Goal: Task Accomplishment & Management: Complete application form

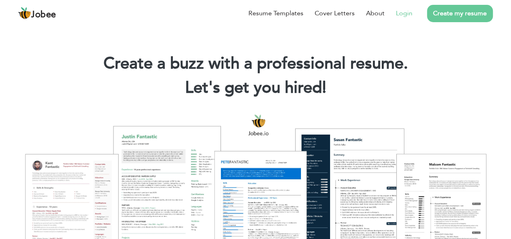
click at [404, 15] on link "Login" at bounding box center [404, 13] width 17 height 10
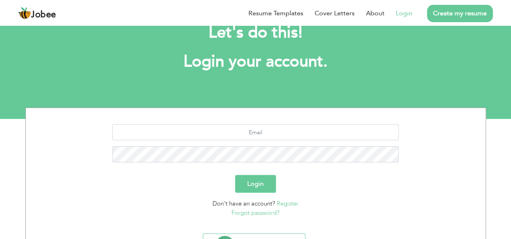
scroll to position [43, 0]
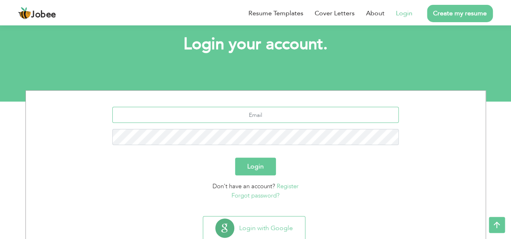
click at [264, 119] on input "text" at bounding box center [255, 115] width 286 height 16
type input "afzaly2j@yahoo.com"
click at [268, 176] on form "afzaly2j@yahoo.com Login Don't have an account? Register Forgot password?" at bounding box center [255, 153] width 447 height 93
drag, startPoint x: 267, startPoint y: 175, endPoint x: 264, endPoint y: 168, distance: 8.3
click at [264, 168] on button "Login" at bounding box center [255, 167] width 41 height 18
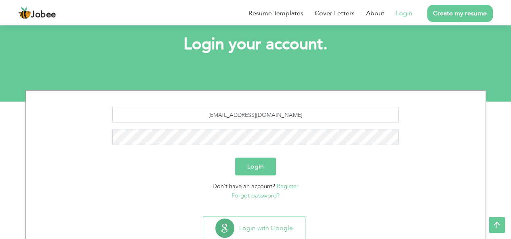
click at [264, 168] on button "Login" at bounding box center [255, 167] width 41 height 18
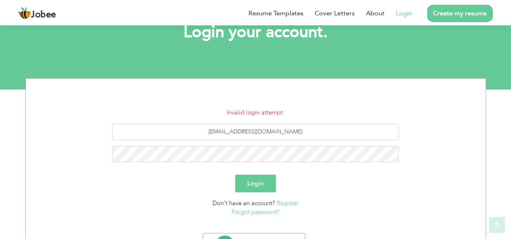
scroll to position [57, 0]
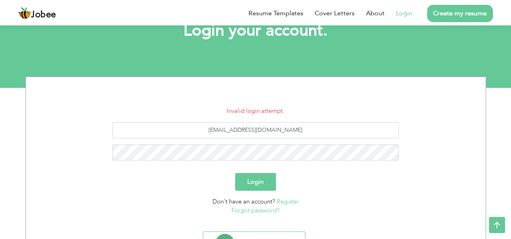
click at [258, 176] on button "Login" at bounding box center [255, 182] width 41 height 18
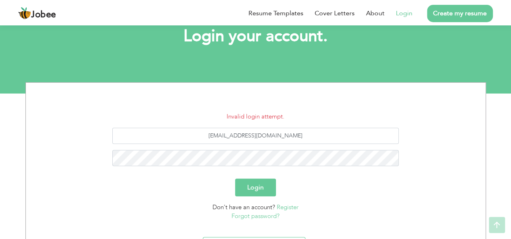
scroll to position [51, 0]
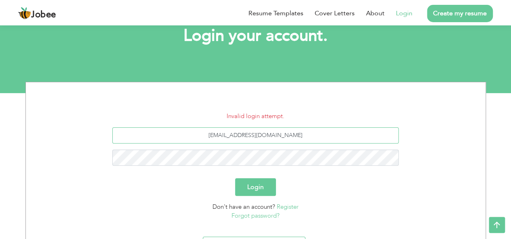
click at [296, 135] on input "[EMAIL_ADDRESS][DOMAIN_NAME]" at bounding box center [255, 136] width 286 height 16
type input "a"
type input "afzal.cei@gmail.com"
click at [255, 185] on button "Login" at bounding box center [255, 187] width 41 height 18
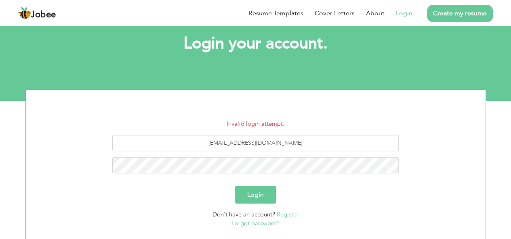
scroll to position [45, 0]
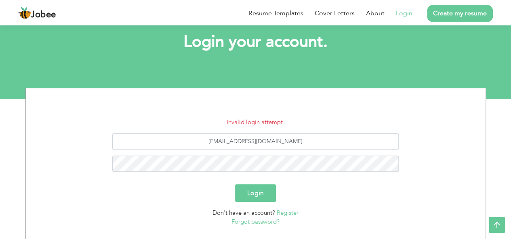
click at [262, 201] on button "Login" at bounding box center [255, 194] width 41 height 18
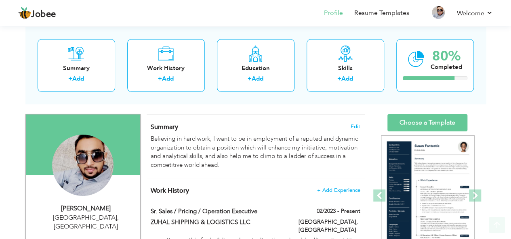
scroll to position [43, 0]
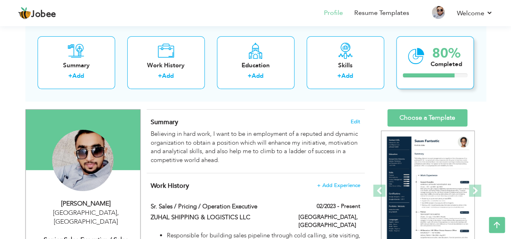
click at [432, 63] on div "Completed" at bounding box center [445, 64] width 31 height 8
drag, startPoint x: 432, startPoint y: 63, endPoint x: 226, endPoint y: 174, distance: 233.6
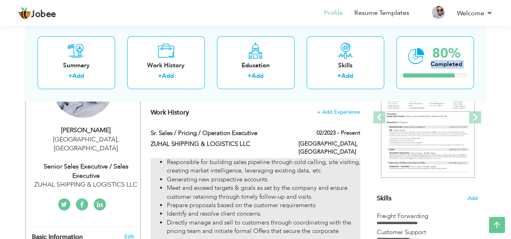
scroll to position [119, 0]
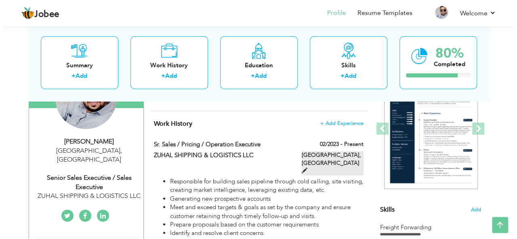
scroll to position [105, 0]
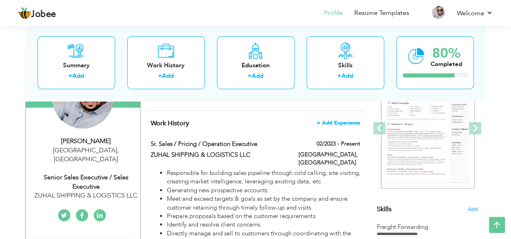
click at [338, 122] on span "+ Add Experience" at bounding box center [339, 123] width 44 height 6
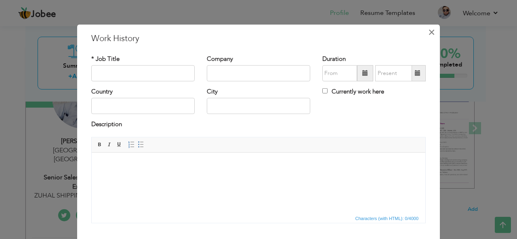
click at [431, 29] on span "×" at bounding box center [431, 32] width 7 height 15
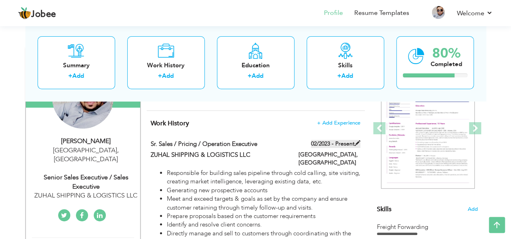
click at [351, 140] on label "02/2023 - Present" at bounding box center [335, 144] width 49 height 8
type input "Sr. Sales / Pricing / Operation Executive"
type input "ZUHAL SHIPPING & LOGISTICS LLC"
type input "02/2023"
type input "[GEOGRAPHIC_DATA]"
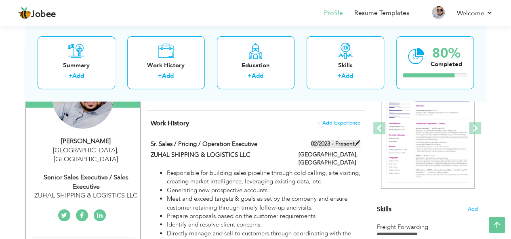
type input "[GEOGRAPHIC_DATA]"
checkbox input "true"
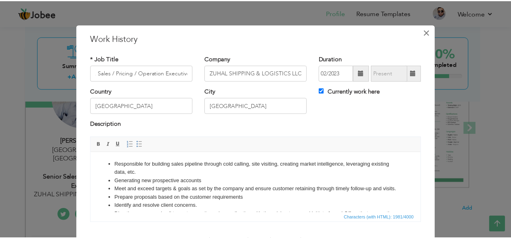
scroll to position [0, 0]
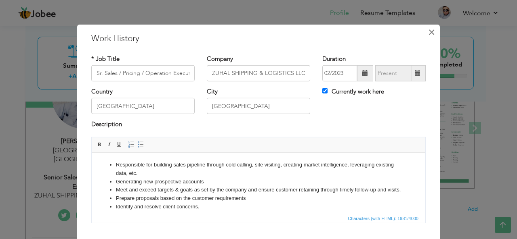
click at [430, 30] on span "×" at bounding box center [431, 32] width 7 height 15
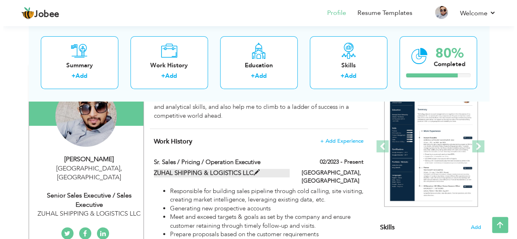
scroll to position [85, 0]
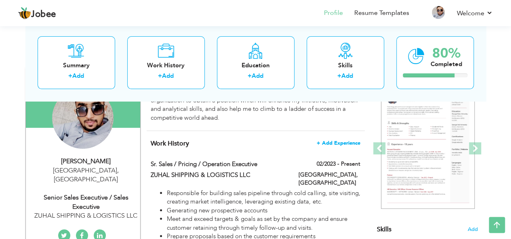
click at [346, 144] on span "+ Add Experience" at bounding box center [339, 144] width 44 height 6
checkbox input "false"
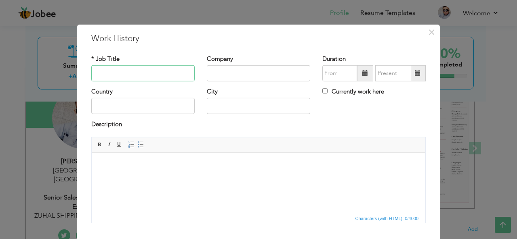
click at [112, 70] on input "text" at bounding box center [142, 73] width 103 height 16
type input "F"
type input "Business Development Manager"
type input "E"
type input "FGi Solutions [GEOGRAPHIC_DATA]"
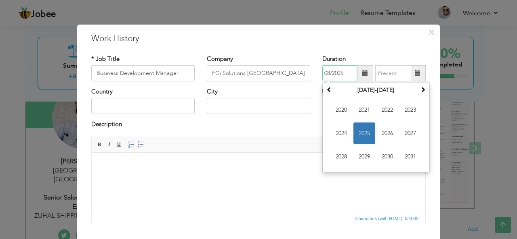
click at [359, 132] on span "2025" at bounding box center [364, 134] width 22 height 22
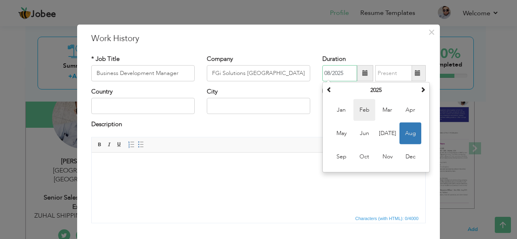
click at [359, 110] on span "Feb" at bounding box center [364, 110] width 22 height 22
type input "02/2025"
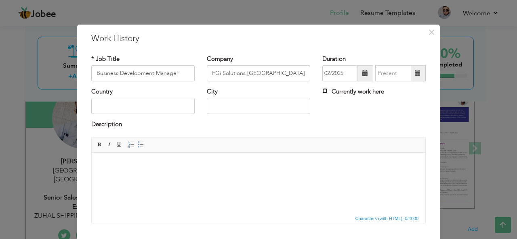
click at [322, 91] on input "Currently work here" at bounding box center [324, 90] width 5 height 5
checkbox input "true"
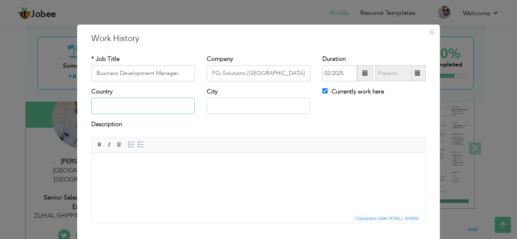
click at [121, 101] on input "text" at bounding box center [142, 106] width 103 height 16
type input "s"
type input "f"
type input "D"
type input "[GEOGRAPHIC_DATA]"
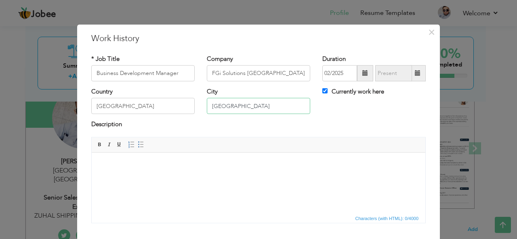
type input "Dubai"
click at [107, 174] on html at bounding box center [259, 165] width 334 height 25
click at [99, 166] on html at bounding box center [259, 165] width 334 height 25
click at [144, 161] on body at bounding box center [258, 165] width 317 height 8
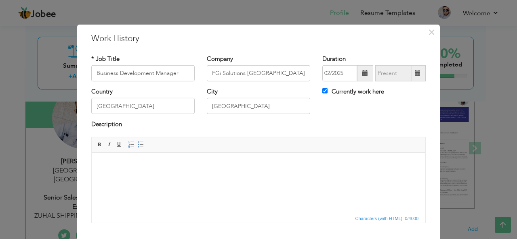
click at [131, 175] on html at bounding box center [259, 165] width 334 height 25
click at [114, 168] on body at bounding box center [258, 165] width 317 height 8
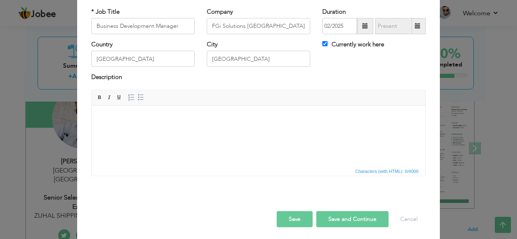
scroll to position [48, 0]
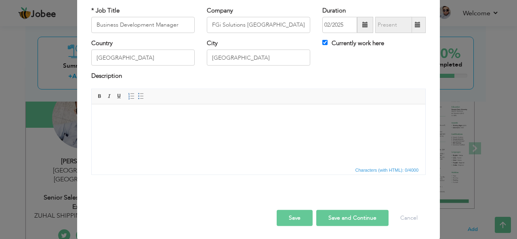
click at [201, 129] on html at bounding box center [259, 116] width 334 height 25
click at [140, 121] on html at bounding box center [259, 116] width 334 height 25
click at [106, 120] on body at bounding box center [258, 116] width 317 height 8
click at [109, 115] on span "Context Menu Options" at bounding box center [106, 118] width 6 height 6
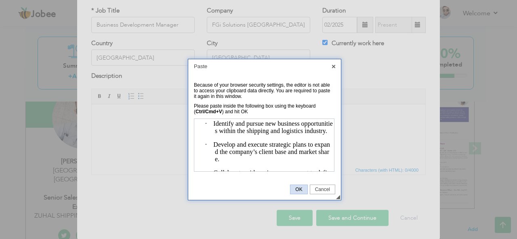
click at [300, 191] on span "OK" at bounding box center [298, 190] width 17 height 6
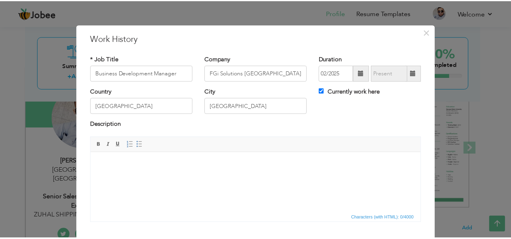
scroll to position [48, 0]
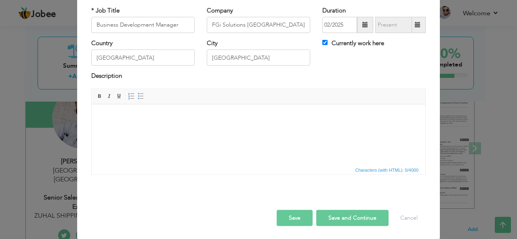
click at [295, 215] on button "Save" at bounding box center [295, 218] width 36 height 16
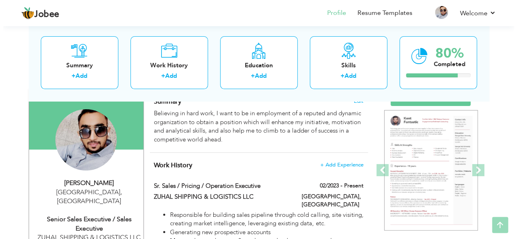
scroll to position [67, 0]
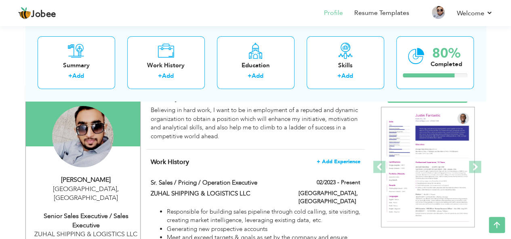
drag, startPoint x: 346, startPoint y: 157, endPoint x: 321, endPoint y: 162, distance: 25.6
click at [321, 162] on span "+ Add Experience" at bounding box center [339, 162] width 44 height 6
checkbox input "false"
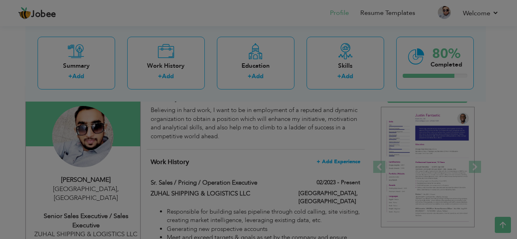
scroll to position [0, 0]
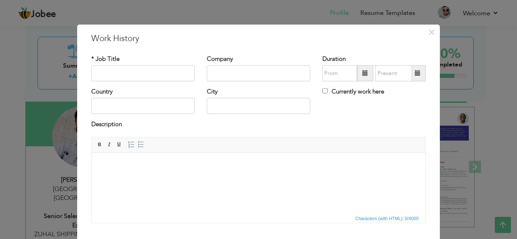
click at [122, 173] on html at bounding box center [259, 165] width 334 height 25
drag, startPoint x: 122, startPoint y: 173, endPoint x: 99, endPoint y: 165, distance: 24.4
click at [99, 165] on html at bounding box center [259, 165] width 334 height 25
click at [100, 168] on html at bounding box center [259, 165] width 334 height 25
click at [106, 165] on body at bounding box center [258, 165] width 317 height 8
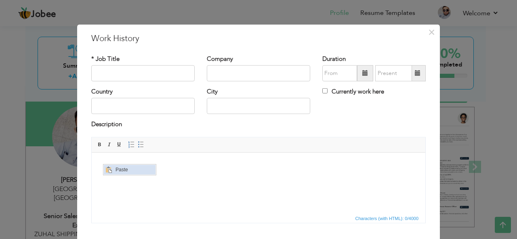
click at [110, 169] on span "Context Menu Options" at bounding box center [108, 170] width 6 height 6
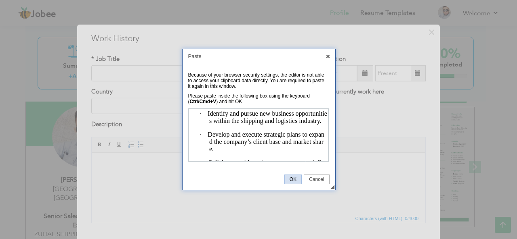
click at [292, 180] on span "OK" at bounding box center [293, 180] width 17 height 6
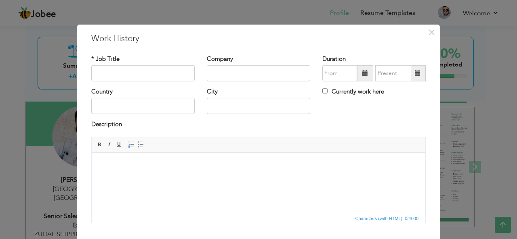
scroll to position [48, 0]
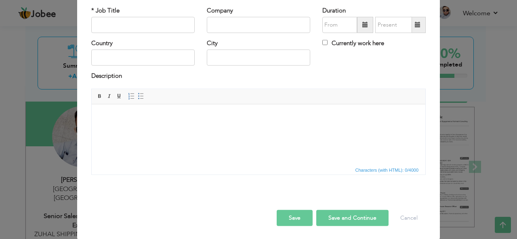
click at [360, 170] on span "Characters (with HTML): 0/4000" at bounding box center [387, 170] width 67 height 7
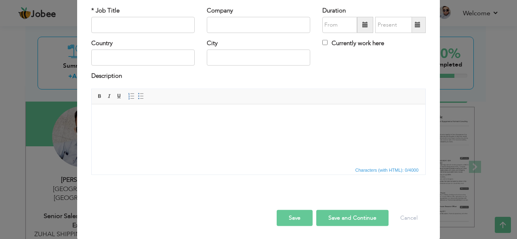
drag, startPoint x: 452, startPoint y: 274, endPoint x: 301, endPoint y: 110, distance: 222.9
click at [301, 110] on html at bounding box center [259, 116] width 334 height 25
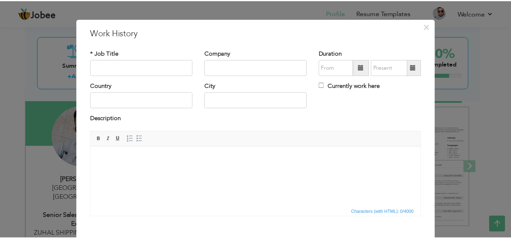
scroll to position [0, 0]
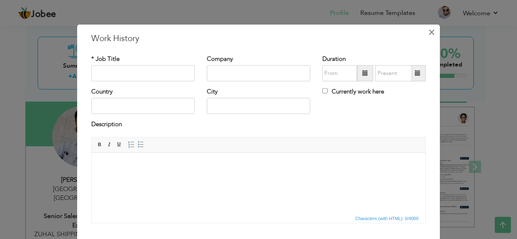
click at [428, 34] on span "×" at bounding box center [431, 32] width 7 height 15
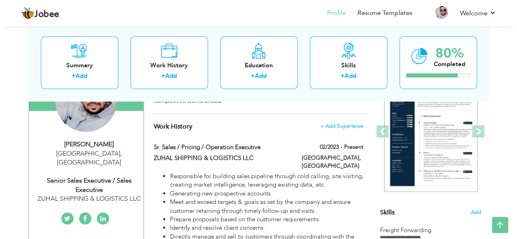
scroll to position [103, 0]
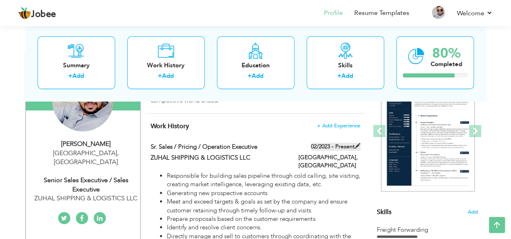
click at [353, 145] on label "02/2023 - Present" at bounding box center [335, 147] width 49 height 8
type input "Sr. Sales / Pricing / Operation Executive"
type input "ZUHAL SHIPPING & LOGISTICS LLC"
type input "02/2023"
type input "[GEOGRAPHIC_DATA]"
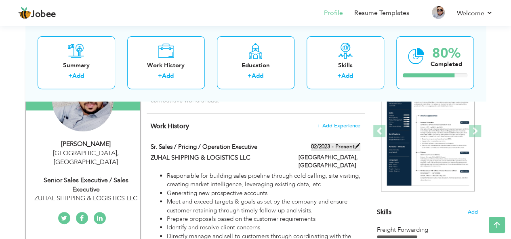
type input "[GEOGRAPHIC_DATA]"
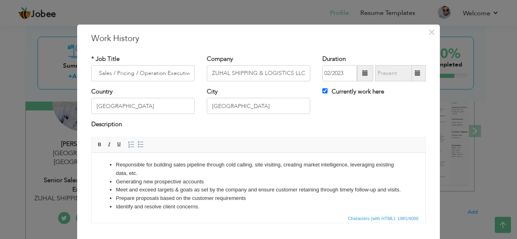
scroll to position [0, 0]
click at [324, 92] on div "* Job Title Sr. Sales / Pricing / Operation Executive Company ZUHAL SHIPPING & …" at bounding box center [258, 141] width 346 height 187
click at [324, 92] on input "Currently work here" at bounding box center [324, 90] width 5 height 5
checkbox input "false"
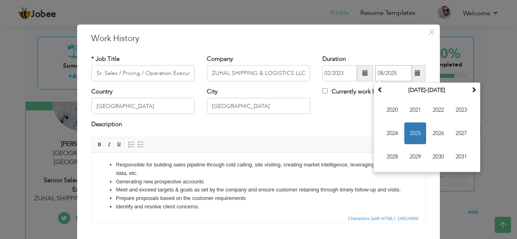
click at [385, 76] on input "08/2025" at bounding box center [393, 73] width 37 height 16
click at [410, 131] on span "2025" at bounding box center [415, 134] width 22 height 22
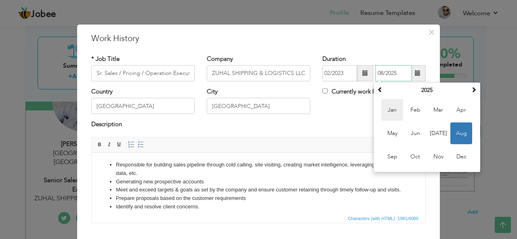
click at [384, 113] on span "Jan" at bounding box center [392, 110] width 22 height 22
type input "01/2025"
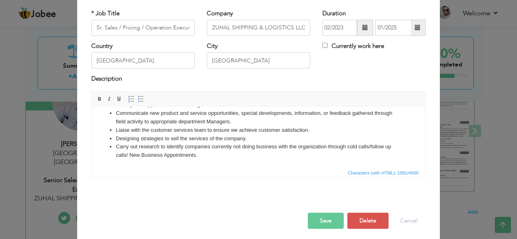
scroll to position [48, 0]
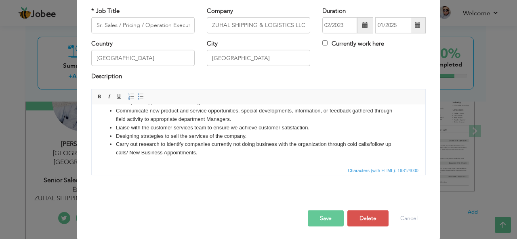
click at [325, 222] on button "Save" at bounding box center [326, 219] width 36 height 16
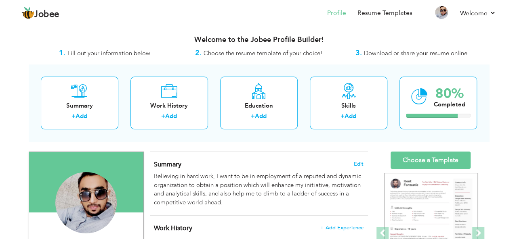
scroll to position [0, 0]
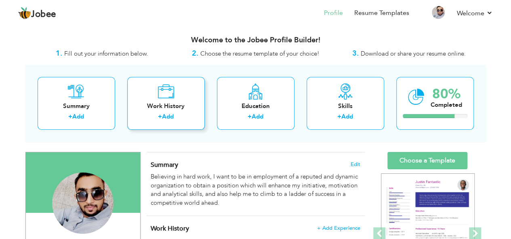
click at [163, 120] on link "Add" at bounding box center [168, 117] width 12 height 8
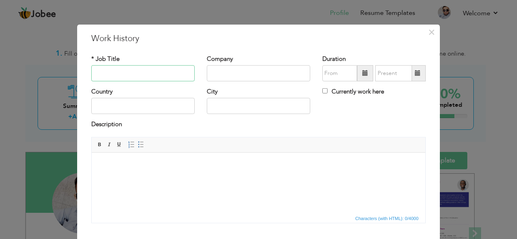
click at [115, 73] on input "text" at bounding box center [142, 73] width 103 height 16
type input "F"
type input "B"
type input "s"
type input "b"
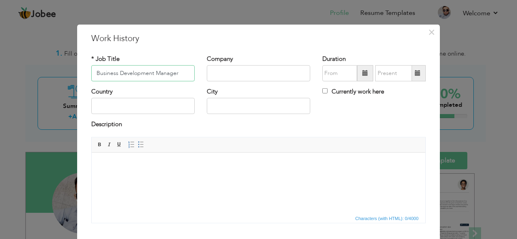
type input "Business Development Manager"
type input "FGi Solutions [GEOGRAPHIC_DATA]"
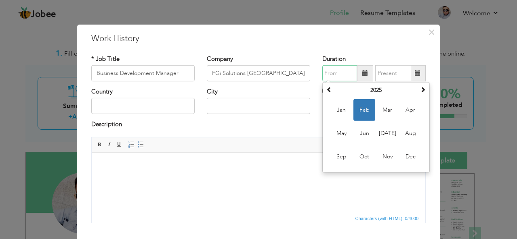
click at [357, 111] on span "Feb" at bounding box center [364, 110] width 22 height 22
type input "02/2025"
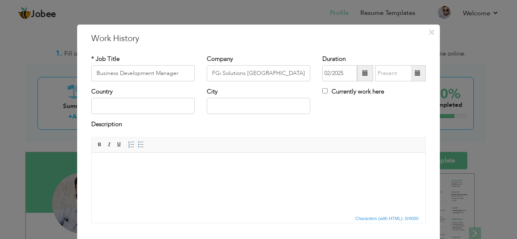
click at [410, 69] on span at bounding box center [418, 73] width 16 height 16
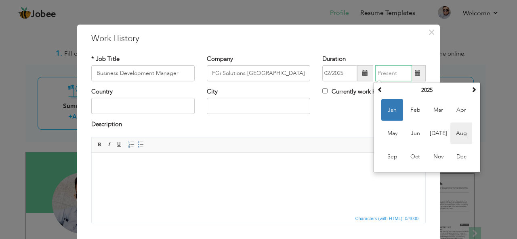
click at [462, 130] on span "Aug" at bounding box center [461, 134] width 22 height 22
type input "08/2025"
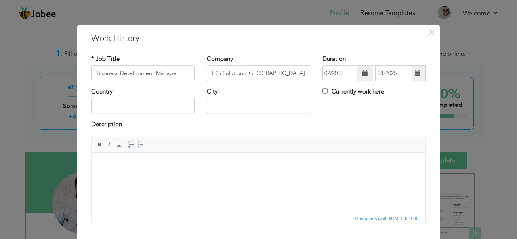
click at [352, 124] on div "Description" at bounding box center [258, 125] width 334 height 10
click at [122, 108] on input "text" at bounding box center [142, 106] width 103 height 16
type input "[GEOGRAPHIC_DATA]"
click at [117, 176] on html at bounding box center [259, 165] width 334 height 25
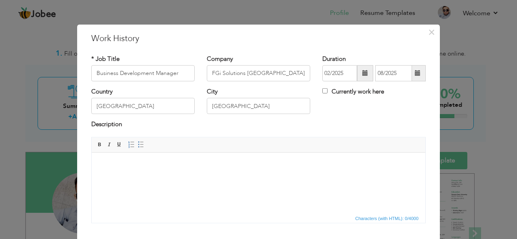
click at [116, 172] on html at bounding box center [259, 165] width 334 height 25
paste body
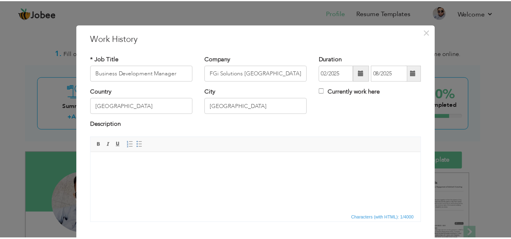
scroll to position [48, 0]
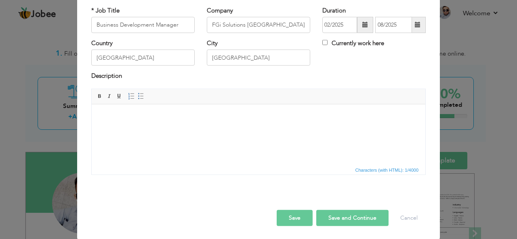
click at [166, 129] on html at bounding box center [259, 116] width 334 height 25
click at [289, 220] on button "Save" at bounding box center [295, 218] width 36 height 16
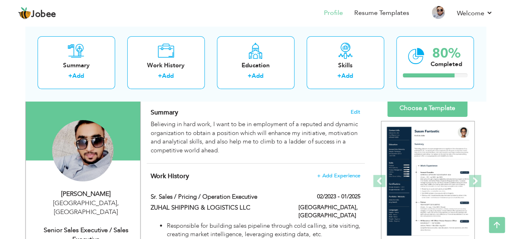
scroll to position [0, 0]
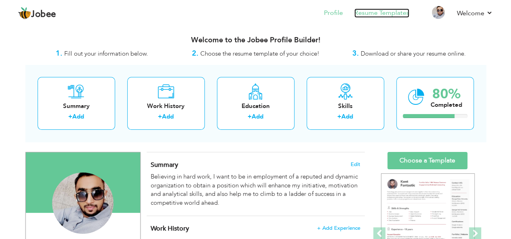
click at [381, 15] on link "Resume Templates" at bounding box center [381, 12] width 55 height 9
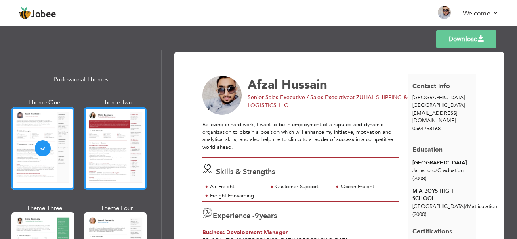
click at [120, 151] on div at bounding box center [115, 148] width 63 height 83
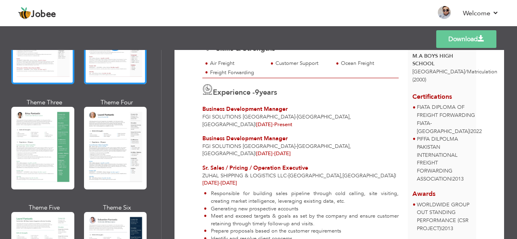
scroll to position [107, 0]
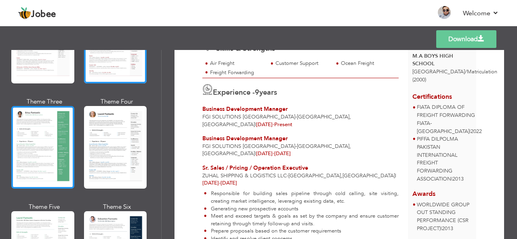
click at [43, 150] on div at bounding box center [42, 147] width 63 height 83
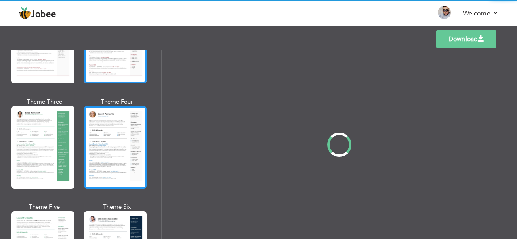
scroll to position [0, 0]
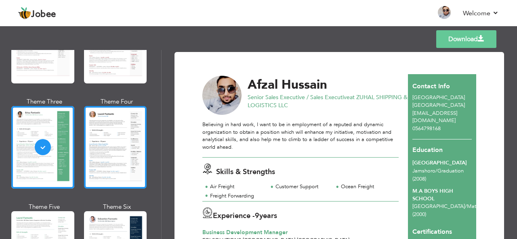
click at [124, 153] on div at bounding box center [115, 147] width 63 height 83
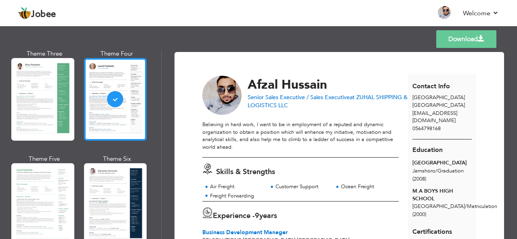
scroll to position [156, 0]
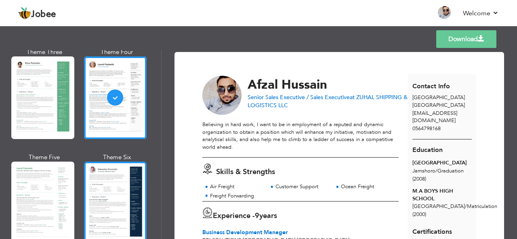
click at [104, 203] on div at bounding box center [115, 203] width 63 height 83
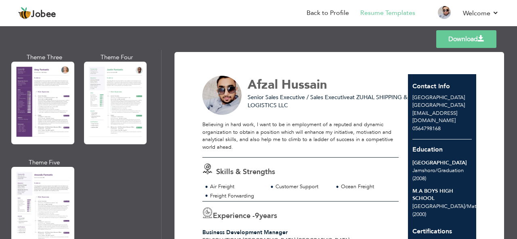
scroll to position [698, 0]
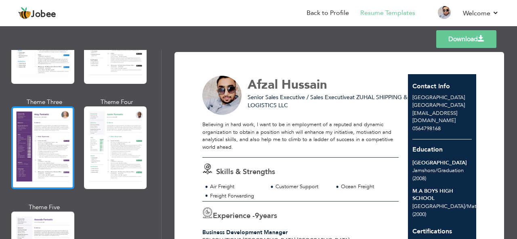
click at [40, 134] on div at bounding box center [42, 148] width 63 height 83
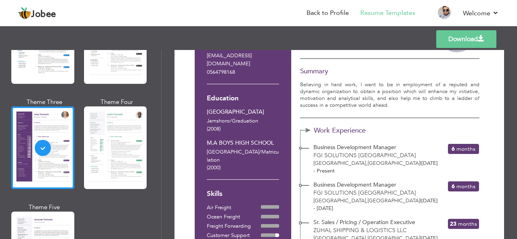
scroll to position [0, 0]
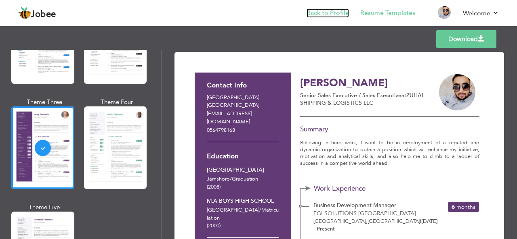
click at [315, 13] on link "Back to Profile" at bounding box center [327, 12] width 42 height 9
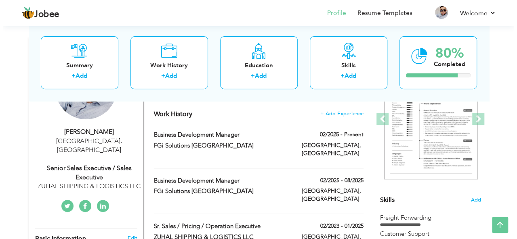
scroll to position [113, 0]
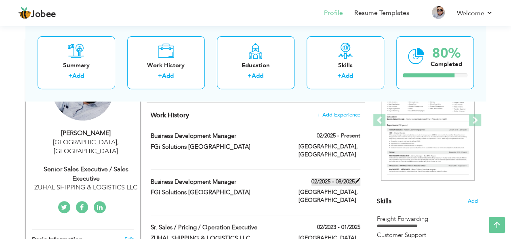
click at [358, 180] on span at bounding box center [357, 181] width 6 height 6
type input "Business Development Manager"
type input "FGi Solutions [GEOGRAPHIC_DATA]"
type input "02/2025"
type input "08/2025"
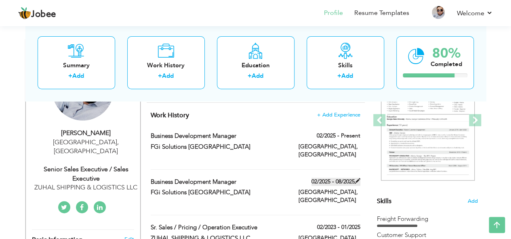
type input "[GEOGRAPHIC_DATA]"
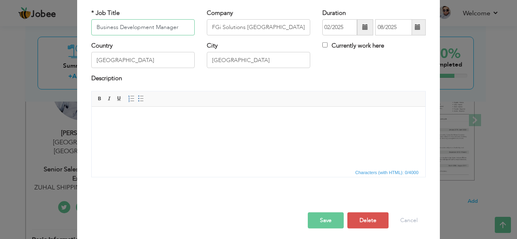
scroll to position [48, 0]
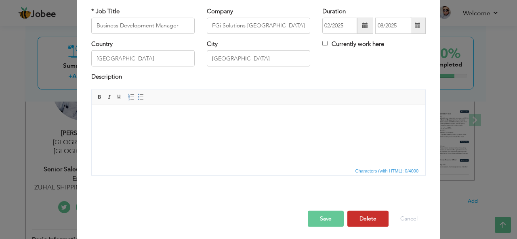
click at [359, 222] on button "Delete" at bounding box center [367, 219] width 41 height 16
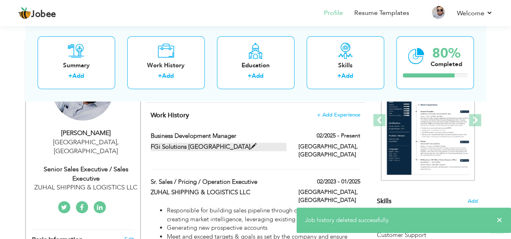
click at [249, 146] on label "FGi Solutions [GEOGRAPHIC_DATA]" at bounding box center [219, 147] width 136 height 8
checkbox input "true"
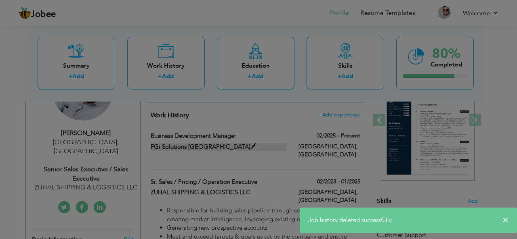
scroll to position [0, 0]
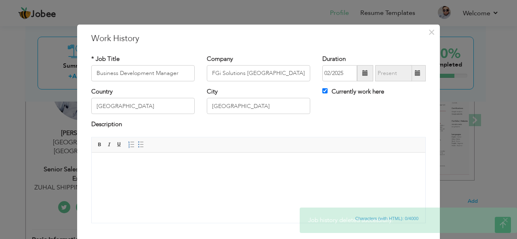
click at [169, 166] on body at bounding box center [258, 165] width 317 height 8
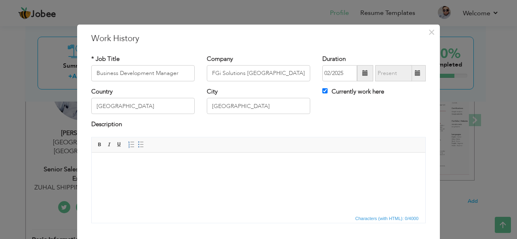
click at [169, 166] on body at bounding box center [258, 165] width 317 height 8
click at [113, 167] on body at bounding box center [258, 165] width 317 height 8
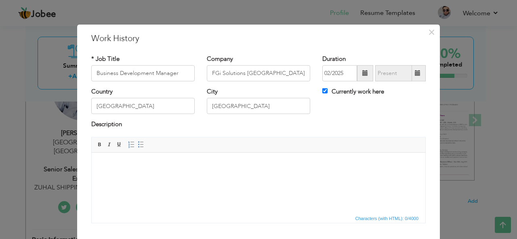
click at [113, 167] on body at bounding box center [258, 165] width 317 height 8
click at [138, 145] on span at bounding box center [141, 145] width 6 height 6
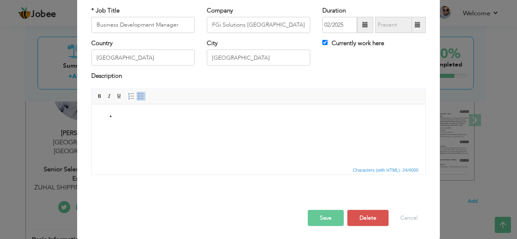
click at [135, 120] on li at bounding box center [258, 116] width 285 height 8
click at [198, 90] on span "Editor toolbars Basic Styles Bold Italic Underline Paragraph Insert/Remove Numb…" at bounding box center [259, 96] width 334 height 15
click at [160, 120] on html at bounding box center [259, 116] width 334 height 25
click at [115, 115] on body at bounding box center [258, 116] width 317 height 8
click at [138, 94] on span at bounding box center [141, 96] width 6 height 6
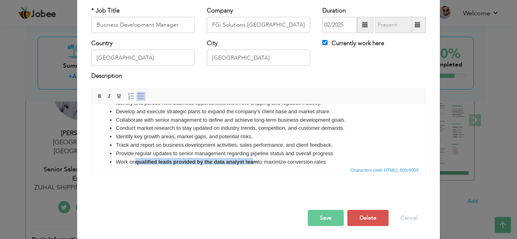
scroll to position [23, 0]
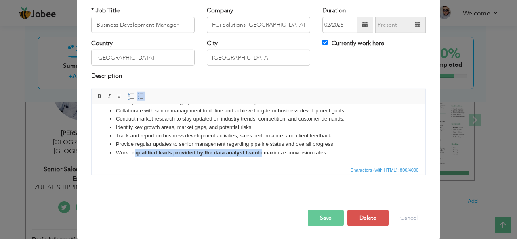
drag, startPoint x: 137, startPoint y: 159, endPoint x: 263, endPoint y: 158, distance: 126.0
click at [263, 158] on html "Identify and pursue new business opportunities within the shipping and logistic…" at bounding box center [259, 123] width 334 height 83
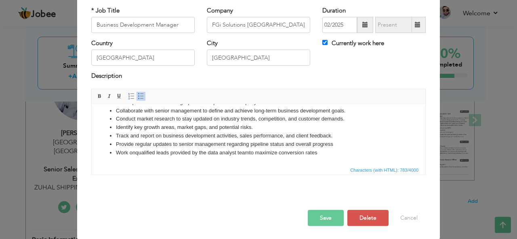
click at [256, 158] on html "Identify and pursue new business opportunities within the shipping and logistic…" at bounding box center [259, 123] width 334 height 83
click at [325, 152] on li "Work on qualified leads provided by the data analyst team t o maximize conversi…" at bounding box center [258, 153] width 285 height 8
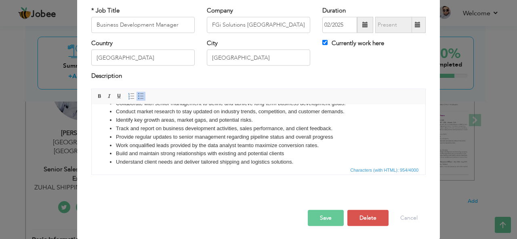
scroll to position [38, 0]
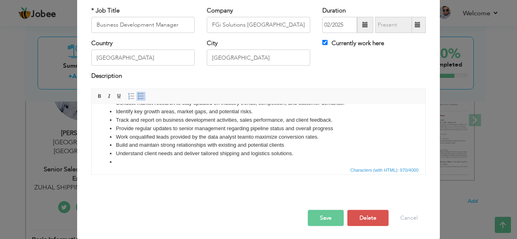
click at [290, 145] on li "Build and maintain strong relationships with existing and potential clients" at bounding box center [258, 145] width 285 height 8
click at [334, 130] on li "Provide regular updates to senior management regarding pipeline status and over…" at bounding box center [258, 128] width 285 height 8
click at [122, 162] on li at bounding box center [258, 162] width 285 height 8
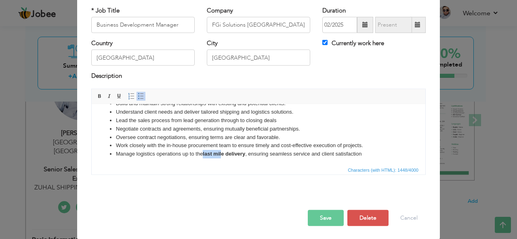
scroll to position [81, 0]
drag, startPoint x: 203, startPoint y: 161, endPoint x: 246, endPoint y: 154, distance: 43.8
click at [246, 154] on li "Manage logistics operations up to the last mile delivery , ensuring seamless se…" at bounding box center [258, 153] width 285 height 8
click at [321, 153] on li "Manage logistics operations up to the last mile delivery , ensuring seamless se…" at bounding box center [258, 153] width 285 height 8
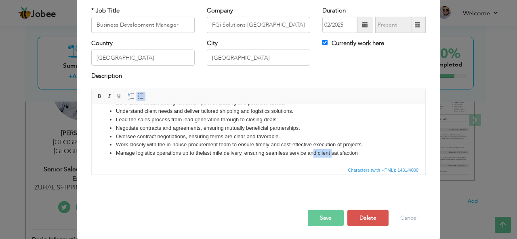
scroll to position [82, 0]
drag, startPoint x: 334, startPoint y: 155, endPoint x: 325, endPoint y: 149, distance: 10.3
click at [325, 149] on li "Manage logistics operations up to the last mile delivery , ensuring seamless se…" at bounding box center [258, 152] width 285 height 8
click at [362, 150] on li "Manage logistics operations up to the last mile delivery , ensuring seamless se…" at bounding box center [258, 152] width 285 height 8
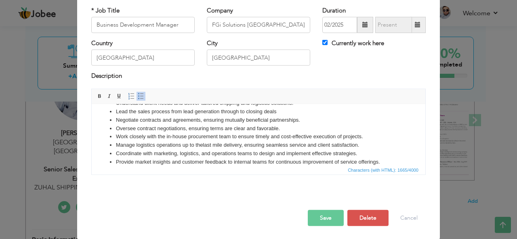
scroll to position [97, 0]
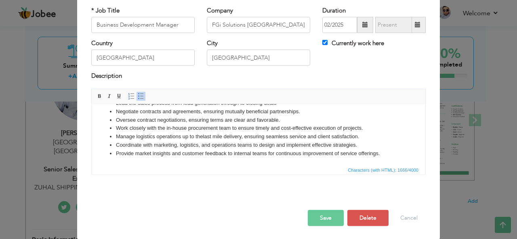
click at [321, 216] on button "Save" at bounding box center [326, 218] width 36 height 16
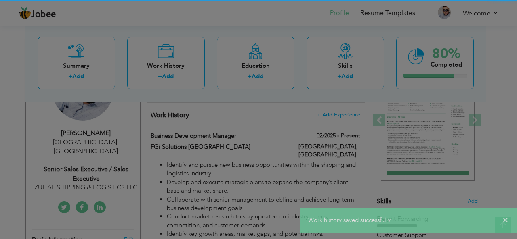
scroll to position [0, 0]
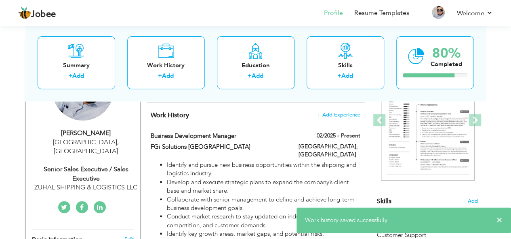
click at [109, 165] on div "Senior Sales Executive / Sales Executive" at bounding box center [86, 174] width 108 height 19
type input "Afzal"
type input "Hussain"
type input "0564798168"
select select "number:228"
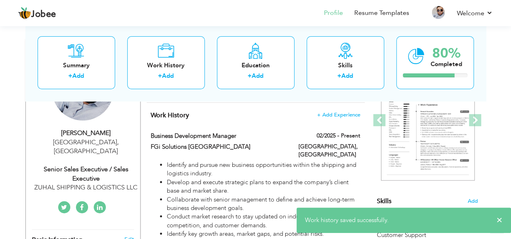
type input "[GEOGRAPHIC_DATA]"
select select "number:11"
type input "ZUHAL SHIPPING & LOGISTICS LLC"
type input "Senior Sales Executive / Sales Executive"
type input "https://www.linkedin.com/in/afzal-hussain-95981543/"
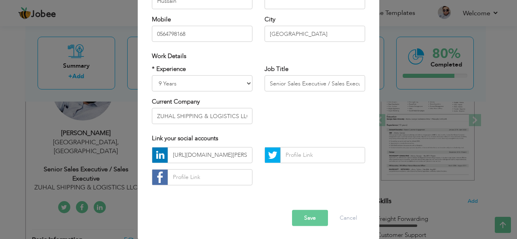
scroll to position [123, 0]
click at [245, 80] on select "Entry Level Less than 1 Year 1 Year 2 Years 3 Years 4 Years 5 Years 6 Years 7 Y…" at bounding box center [202, 83] width 101 height 16
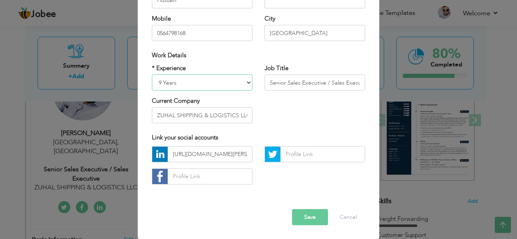
select select "number:12"
click at [152, 75] on select "Entry Level Less than 1 Year 1 Year 2 Years 3 Years 4 Years 5 Years 6 Years 7 Y…" at bounding box center [202, 83] width 101 height 16
drag, startPoint x: 266, startPoint y: 82, endPoint x: 352, endPoint y: 76, distance: 85.8
click at [352, 76] on input "Senior Sales Executive / Sales Executive" at bounding box center [314, 83] width 101 height 16
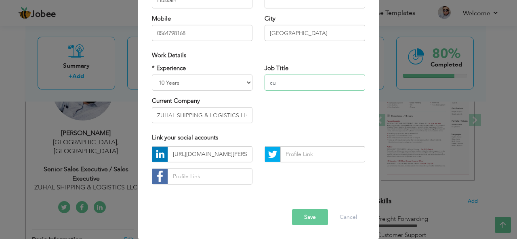
type input "c"
type input "Business Development Manager - Shipping"
drag, startPoint x: 153, startPoint y: 116, endPoint x: 361, endPoint y: 125, distance: 208.1
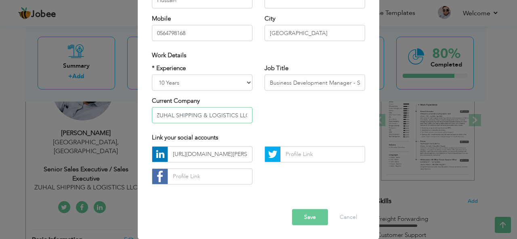
click at [361, 125] on div "* Experience Entry Level Less than 1 Year 1 Year 2 Years 3 Years 4 Years 5 Year…" at bounding box center [258, 97] width 225 height 66
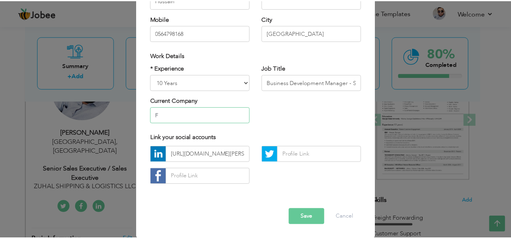
scroll to position [0, 0]
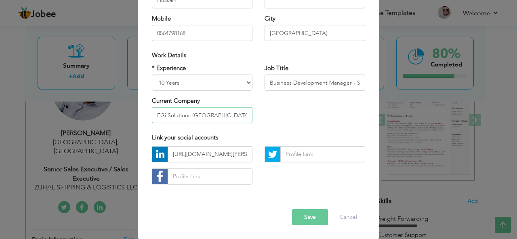
type input "FGi Solutions [GEOGRAPHIC_DATA]"
click at [306, 213] on button "Save" at bounding box center [310, 218] width 36 height 16
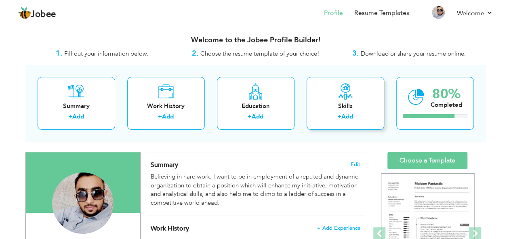
click at [347, 113] on link "Add" at bounding box center [347, 117] width 12 height 8
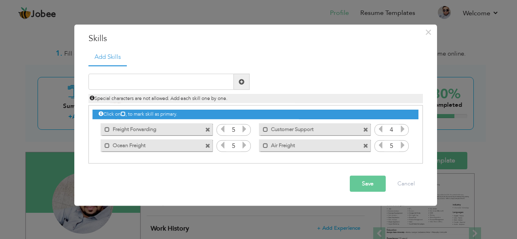
click at [372, 179] on button "Save" at bounding box center [368, 184] width 36 height 16
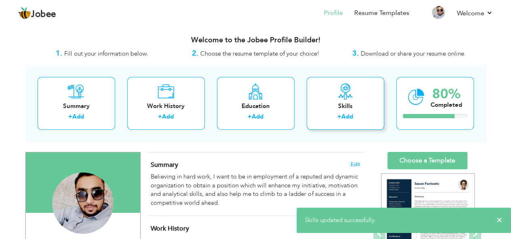
click at [341, 110] on div "Skills" at bounding box center [345, 106] width 65 height 8
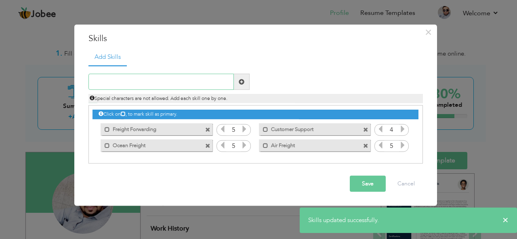
click at [171, 79] on input "text" at bounding box center [160, 82] width 145 height 16
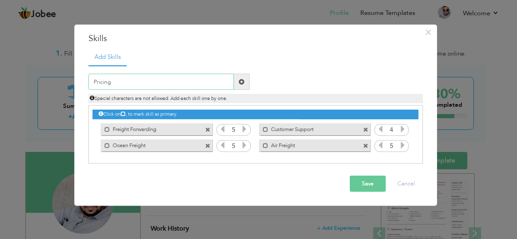
type input "Pricing"
click at [242, 83] on span at bounding box center [242, 82] width 6 height 6
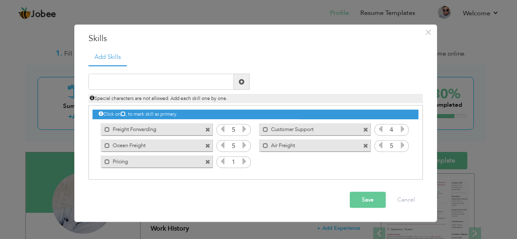
click at [243, 162] on icon at bounding box center [244, 161] width 7 height 7
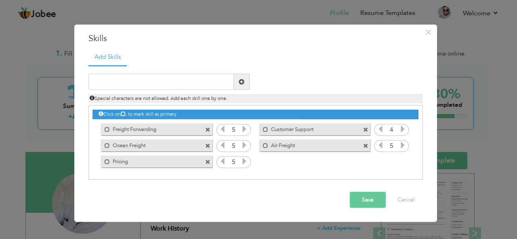
click at [367, 206] on button "Save" at bounding box center [368, 200] width 36 height 16
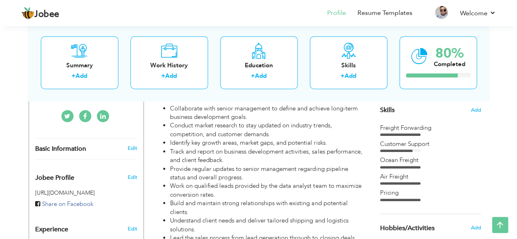
scroll to position [208, 0]
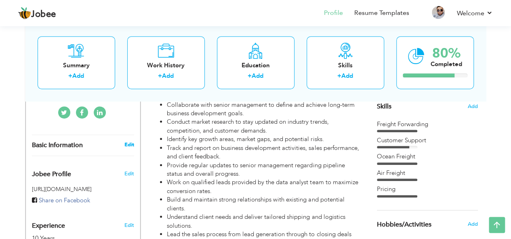
click at [128, 141] on link "Edit" at bounding box center [129, 144] width 10 height 7
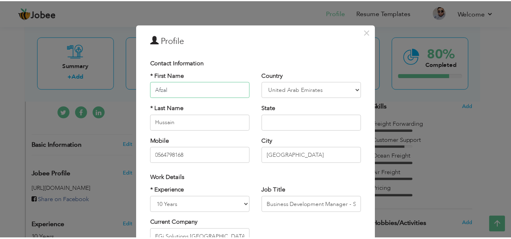
scroll to position [123, 0]
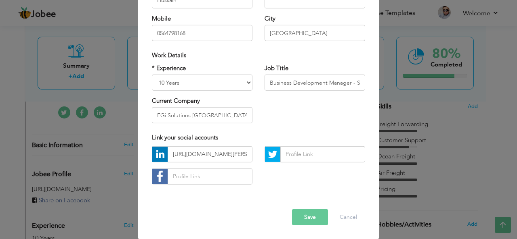
click at [302, 216] on button "Save" at bounding box center [310, 218] width 36 height 16
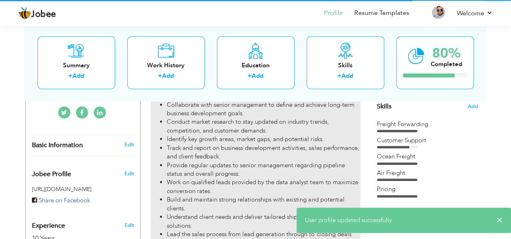
drag, startPoint x: 302, startPoint y: 216, endPoint x: 152, endPoint y: 165, distance: 158.5
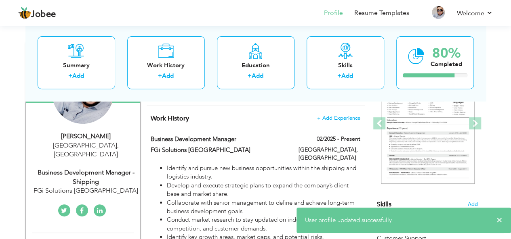
scroll to position [0, 0]
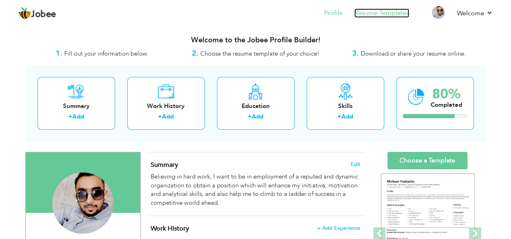
click at [377, 16] on link "Resume Templates" at bounding box center [381, 12] width 55 height 9
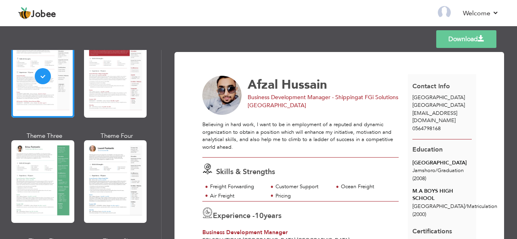
scroll to position [76, 0]
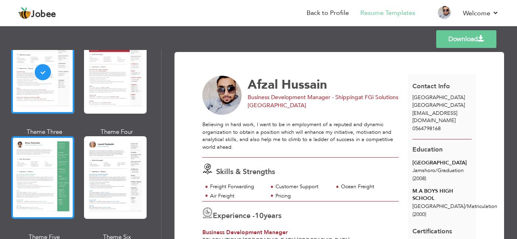
click at [36, 144] on div at bounding box center [42, 177] width 63 height 83
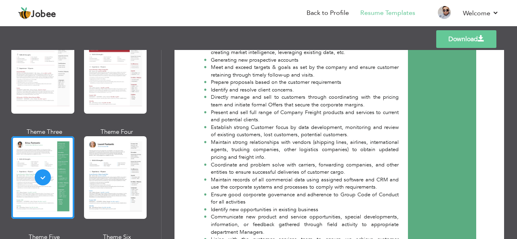
scroll to position [465, 0]
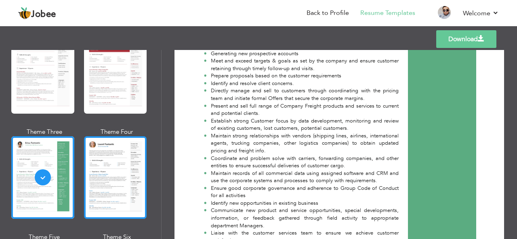
click at [106, 186] on div at bounding box center [115, 177] width 63 height 83
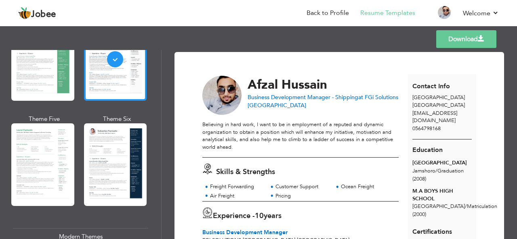
scroll to position [195, 0]
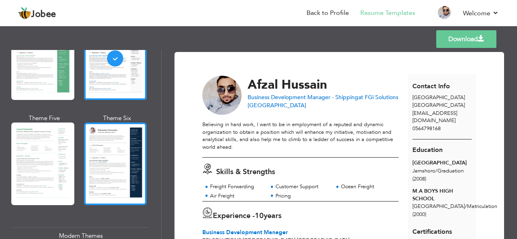
click at [101, 164] on div at bounding box center [115, 164] width 63 height 83
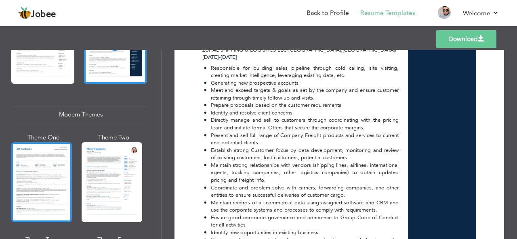
scroll to position [317, 0]
click at [34, 164] on div at bounding box center [41, 182] width 61 height 80
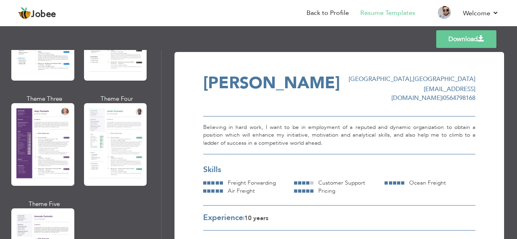
scroll to position [735, 0]
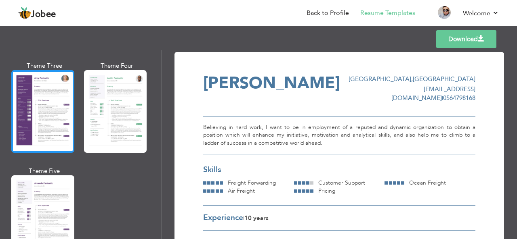
click at [35, 99] on div at bounding box center [42, 111] width 63 height 83
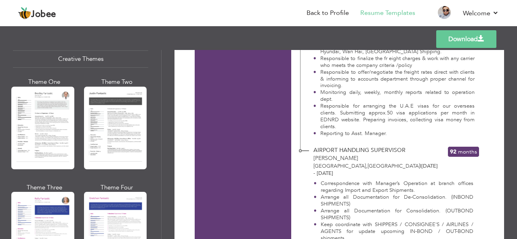
scroll to position [965, 0]
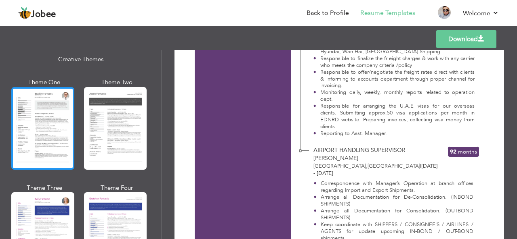
click at [13, 140] on div at bounding box center [42, 128] width 63 height 83
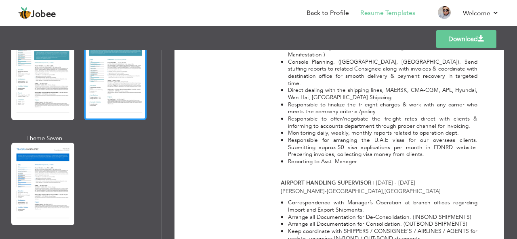
scroll to position [1226, 0]
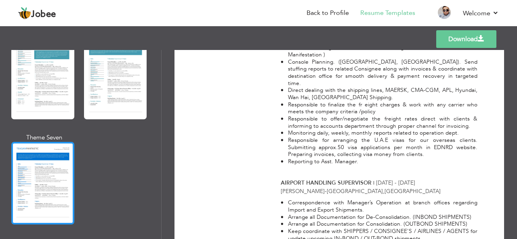
click at [32, 162] on div at bounding box center [42, 183] width 63 height 83
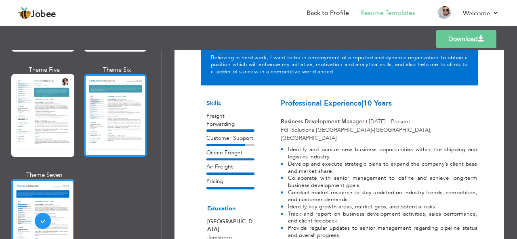
scroll to position [1188, 0]
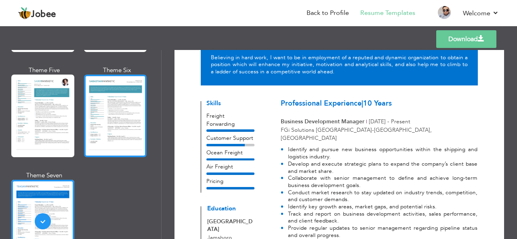
click at [117, 122] on div at bounding box center [115, 116] width 63 height 83
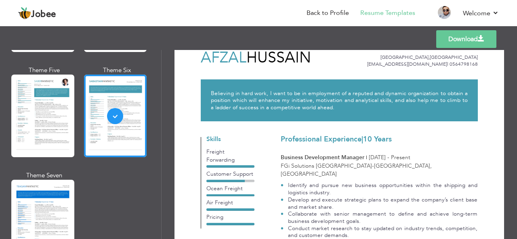
scroll to position [25, 0]
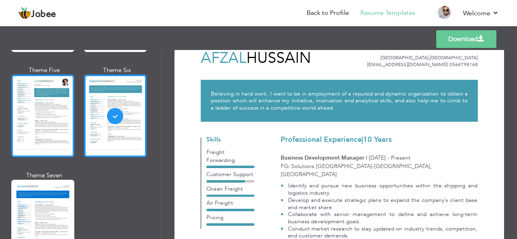
click at [51, 75] on div at bounding box center [42, 116] width 63 height 83
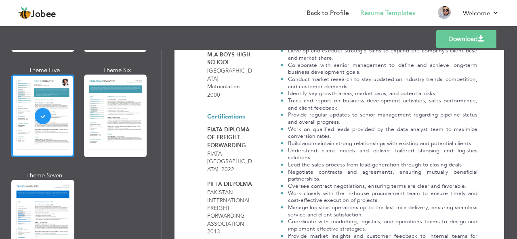
scroll to position [147, 0]
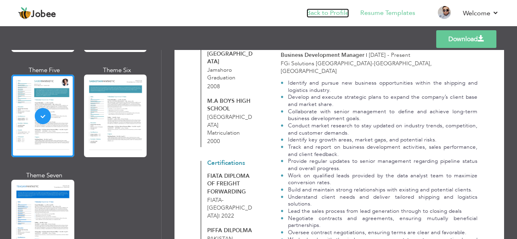
click at [329, 15] on link "Back to Profile" at bounding box center [327, 12] width 42 height 9
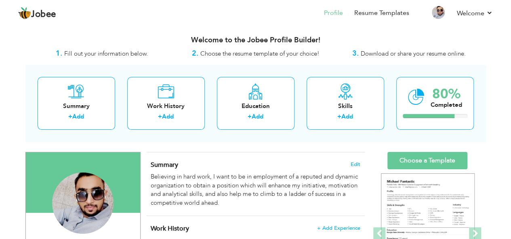
click at [216, 6] on nav "Profile Resume Templates Resume Templates Cover Letters About My Resume Welcome…" at bounding box center [255, 14] width 474 height 22
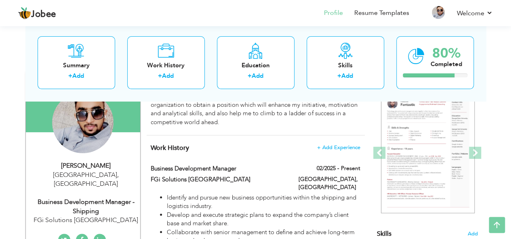
scroll to position [86, 0]
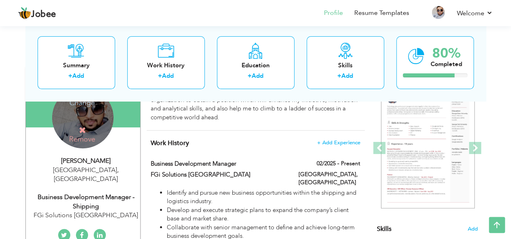
click at [87, 136] on h4 "Remove" at bounding box center [82, 134] width 58 height 17
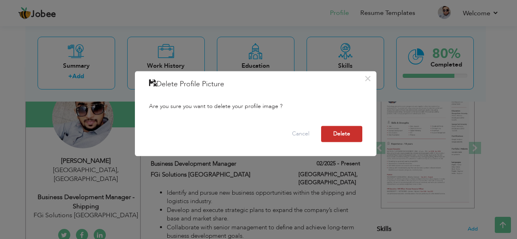
click at [341, 133] on button "Delete" at bounding box center [341, 134] width 41 height 16
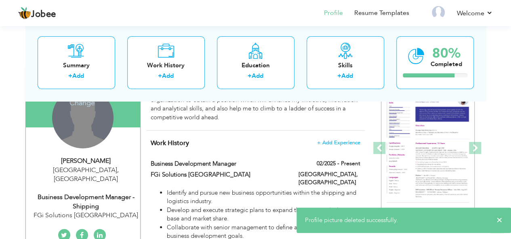
click at [76, 118] on div "Change Remove" at bounding box center [82, 117] width 61 height 61
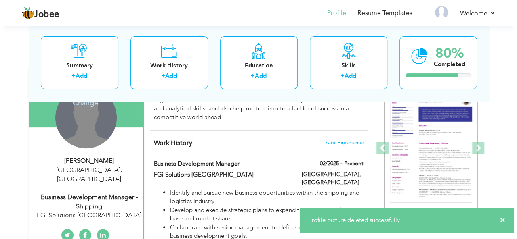
scroll to position [65, 0]
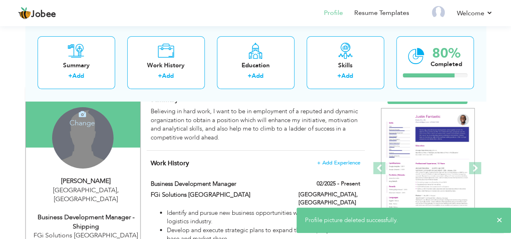
click at [86, 122] on h4 "Change" at bounding box center [82, 117] width 58 height 19
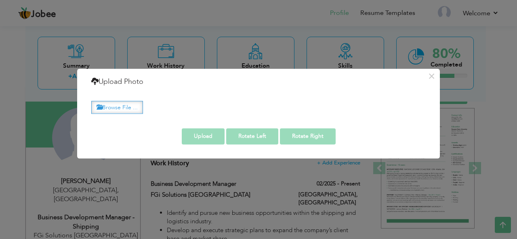
click at [123, 101] on label "Browse File ..." at bounding box center [117, 107] width 52 height 13
click at [0, 0] on input "Browse File ..." at bounding box center [0, 0] width 0 height 0
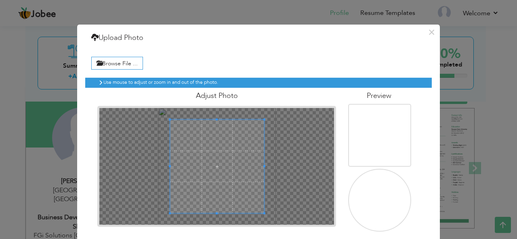
click at [231, 173] on span at bounding box center [217, 167] width 94 height 94
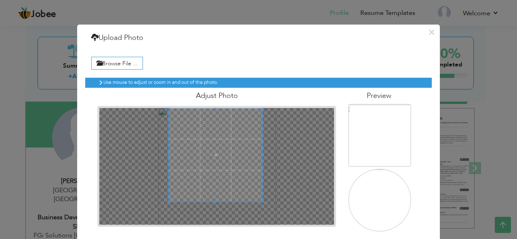
click at [211, 137] on span at bounding box center [216, 155] width 94 height 94
click at [386, 59] on div "Browse File ..." at bounding box center [258, 62] width 346 height 19
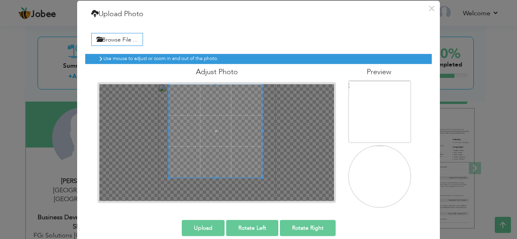
scroll to position [26, 0]
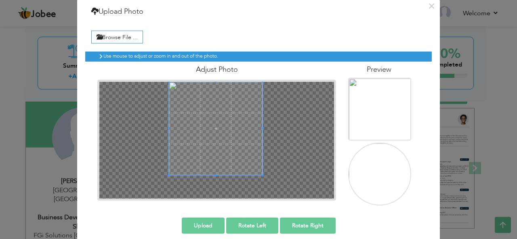
click at [363, 166] on img at bounding box center [380, 174] width 63 height 63
click at [208, 225] on button "Upload" at bounding box center [203, 226] width 43 height 16
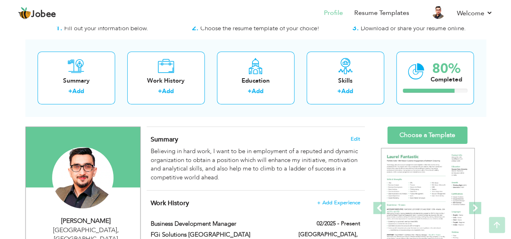
scroll to position [0, 0]
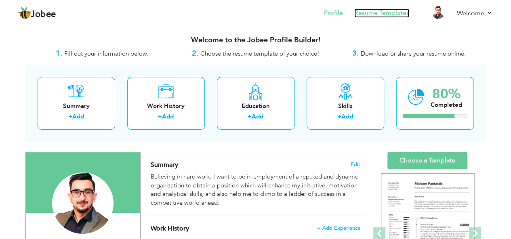
click at [375, 9] on link "Resume Templates" at bounding box center [381, 12] width 55 height 9
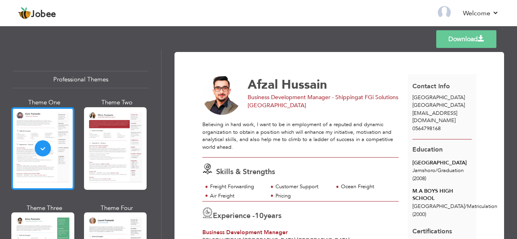
click at [50, 169] on div at bounding box center [42, 148] width 63 height 83
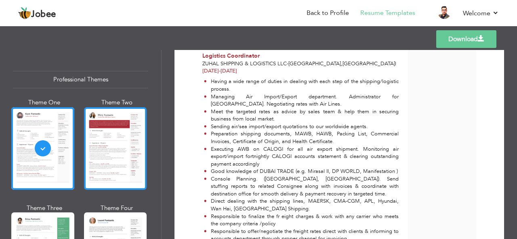
scroll to position [909, 0]
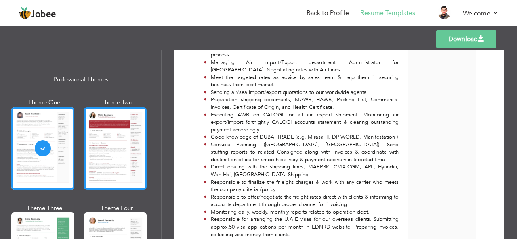
click at [103, 155] on div at bounding box center [115, 148] width 63 height 83
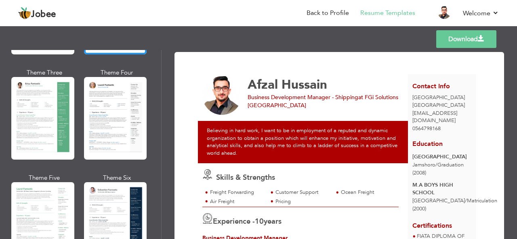
scroll to position [141, 0]
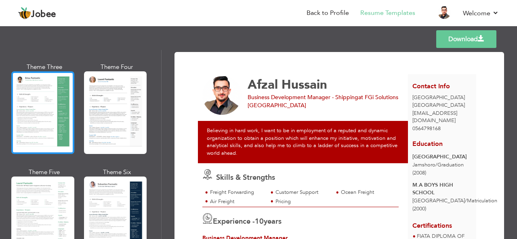
click at [36, 76] on div at bounding box center [42, 112] width 63 height 83
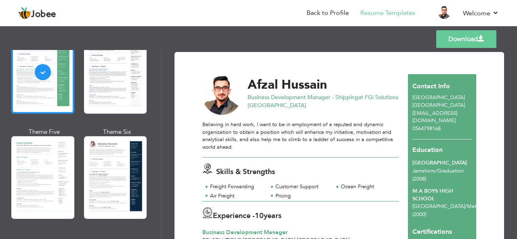
scroll to position [182, 0]
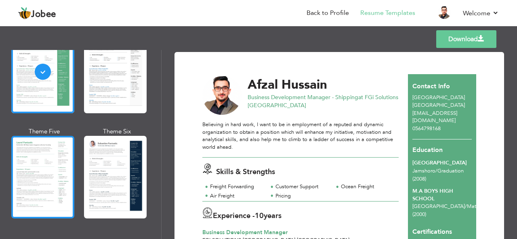
click at [39, 172] on div at bounding box center [42, 177] width 63 height 83
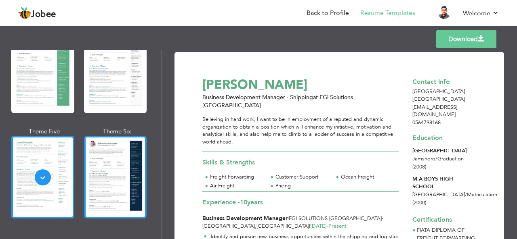
click at [117, 157] on div at bounding box center [115, 177] width 63 height 83
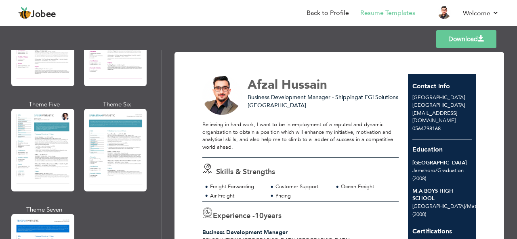
scroll to position [1160, 0]
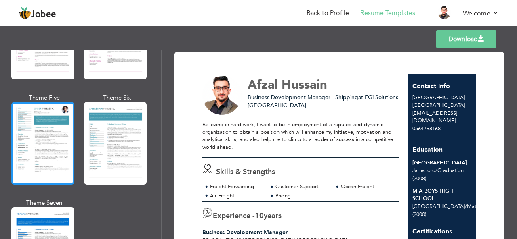
click at [41, 132] on div at bounding box center [42, 143] width 63 height 83
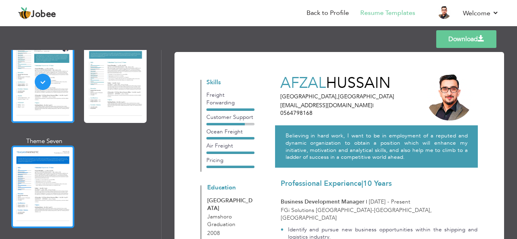
scroll to position [1223, 0]
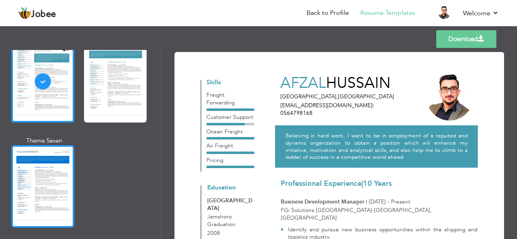
click at [47, 162] on div at bounding box center [42, 186] width 63 height 83
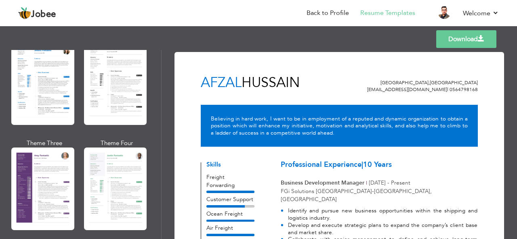
scroll to position [640, 0]
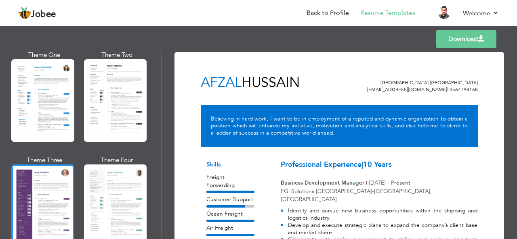
click at [53, 190] on div at bounding box center [42, 206] width 63 height 83
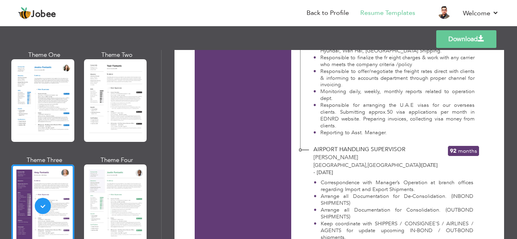
scroll to position [1110, 0]
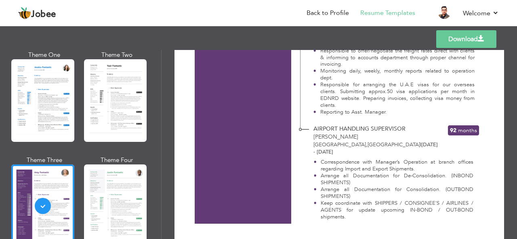
click at [472, 38] on link "Download" at bounding box center [466, 39] width 60 height 18
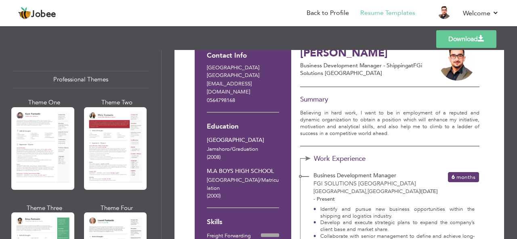
scroll to position [0, 0]
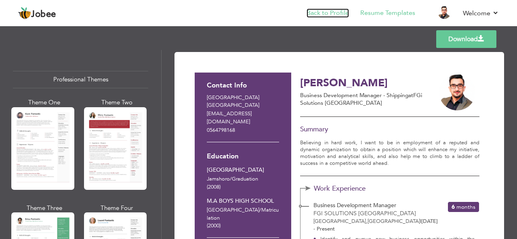
click at [325, 15] on link "Back to Profile" at bounding box center [327, 12] width 42 height 9
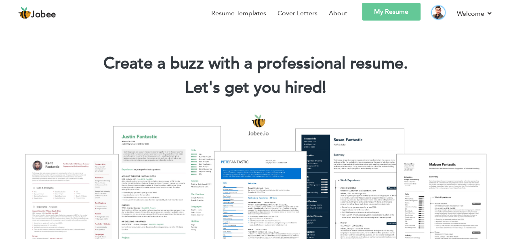
click at [436, 13] on img at bounding box center [438, 12] width 13 height 13
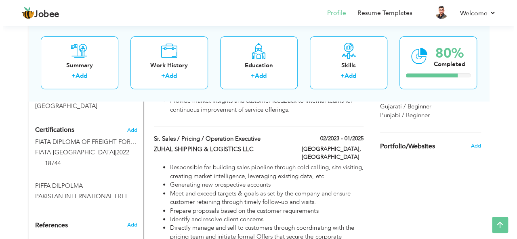
scroll to position [430, 0]
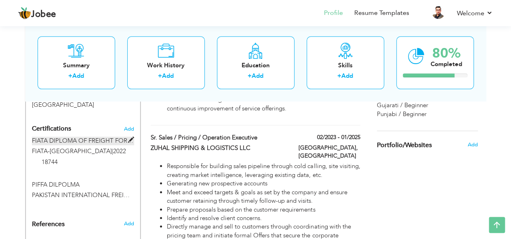
click at [129, 137] on span at bounding box center [131, 140] width 6 height 6
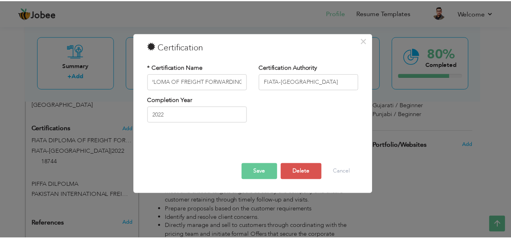
scroll to position [0, 0]
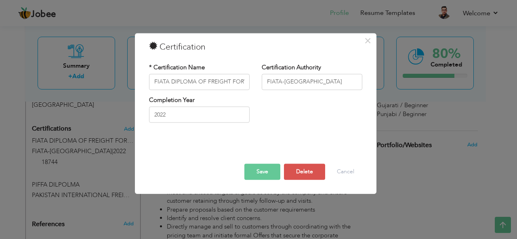
click at [296, 99] on div "Completion Year 2022" at bounding box center [255, 112] width 225 height 33
click at [255, 172] on button "Save" at bounding box center [262, 172] width 36 height 16
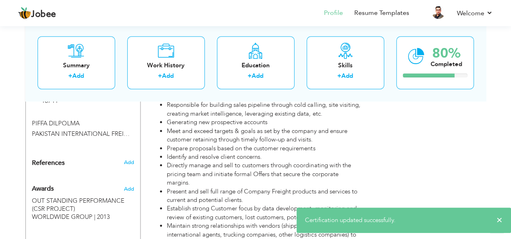
scroll to position [516, 0]
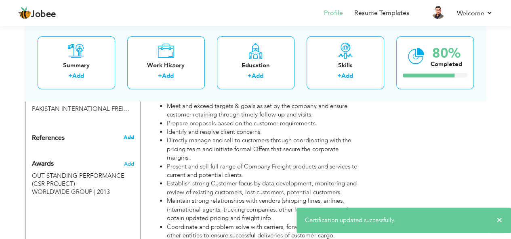
click at [131, 134] on span "Add" at bounding box center [128, 137] width 10 height 7
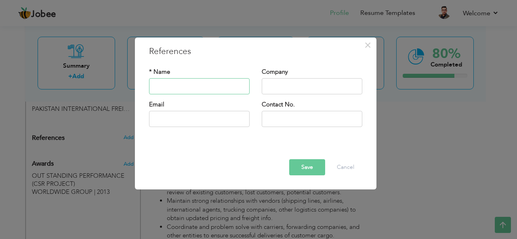
click at [187, 89] on input "text" at bounding box center [199, 86] width 101 height 16
type input "Doug Brooks"
type input "FGi Solutions [GEOGRAPHIC_DATA]"
click at [179, 125] on input "text" at bounding box center [199, 119] width 101 height 16
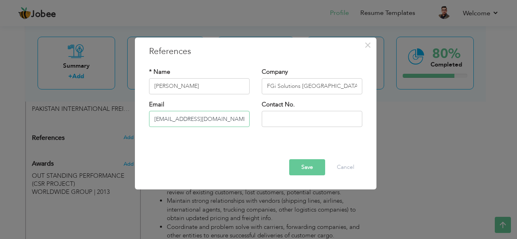
type input "[EMAIL_ADDRESS][DOMAIN_NAME]"
type input "00971 58 6653829"
click at [303, 167] on button "Save" at bounding box center [307, 167] width 36 height 16
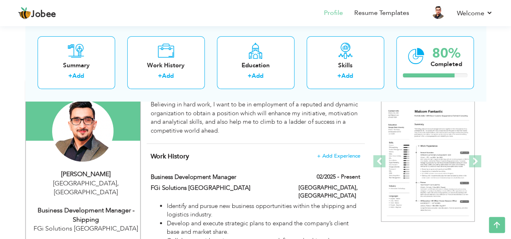
scroll to position [73, 0]
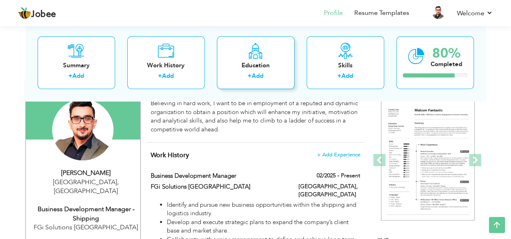
click at [256, 52] on icon at bounding box center [256, 51] width 16 height 16
radio input "true"
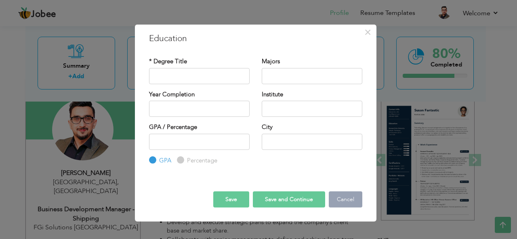
click at [349, 203] on button "Cancel" at bounding box center [346, 200] width 34 height 16
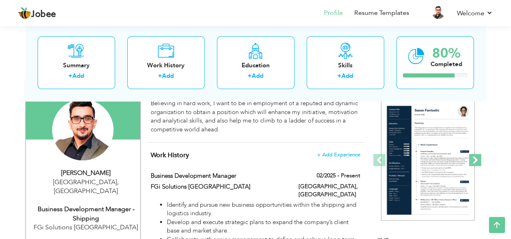
click at [478, 158] on span at bounding box center [475, 160] width 12 height 12
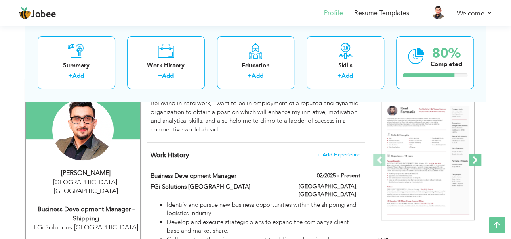
click at [478, 158] on span at bounding box center [475, 160] width 12 height 12
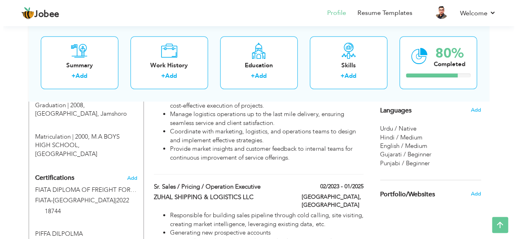
scroll to position [395, 0]
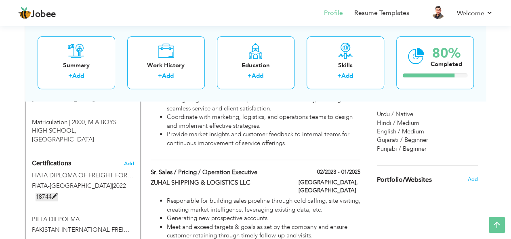
click at [56, 194] on span at bounding box center [55, 197] width 6 height 6
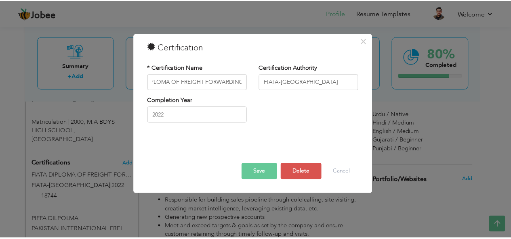
scroll to position [0, 0]
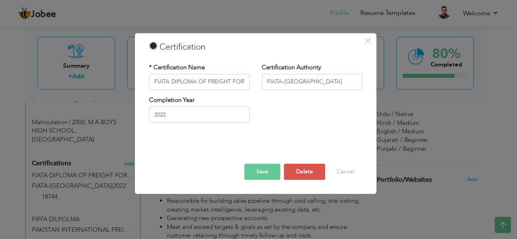
drag, startPoint x: 304, startPoint y: 118, endPoint x: 315, endPoint y: 116, distance: 11.5
click at [315, 116] on div "Completion Year 2022" at bounding box center [255, 112] width 225 height 33
click at [259, 171] on button "Save" at bounding box center [262, 172] width 36 height 16
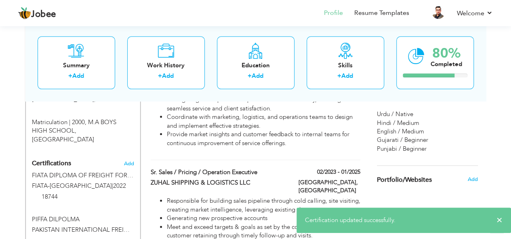
click at [57, 159] on span "Certifications" at bounding box center [51, 163] width 39 height 9
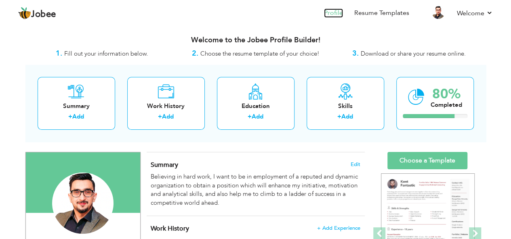
click at [336, 11] on link "Profile" at bounding box center [333, 12] width 19 height 9
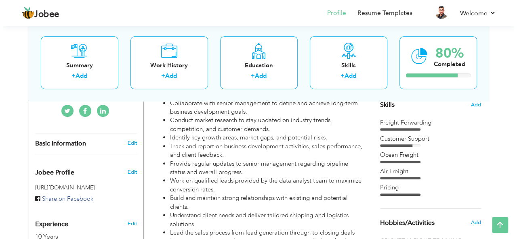
scroll to position [210, 0]
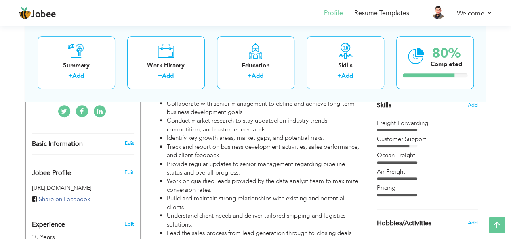
click at [128, 140] on link "Edit" at bounding box center [129, 143] width 10 height 7
type input "Afzal"
type input "Hussain"
type input "0564798168"
select select "number:228"
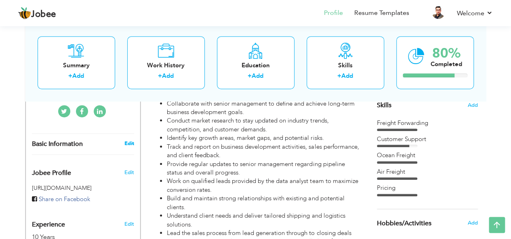
type input "[GEOGRAPHIC_DATA]"
select select "number:12"
type input "FGi Solutions [GEOGRAPHIC_DATA]"
type input "Business Development Manager - Shipping"
type input "[URL][DOMAIN_NAME][PERSON_NAME]"
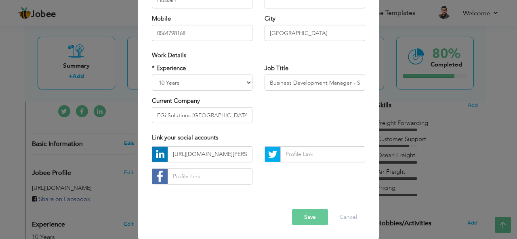
scroll to position [112, 0]
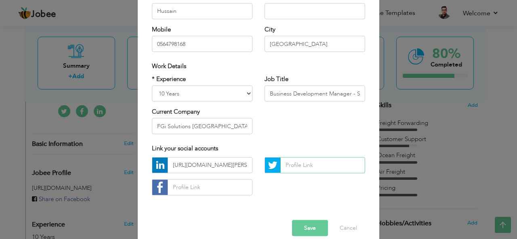
click at [288, 171] on input "text" at bounding box center [322, 165] width 85 height 16
paste input "[URL][DOMAIN_NAME]"
type input "[URL][DOMAIN_NAME]"
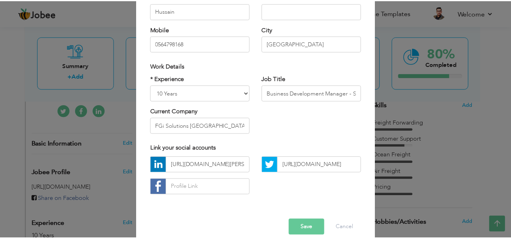
scroll to position [0, 0]
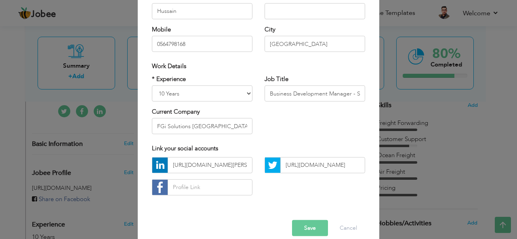
click at [302, 224] on button "Save" at bounding box center [310, 228] width 36 height 16
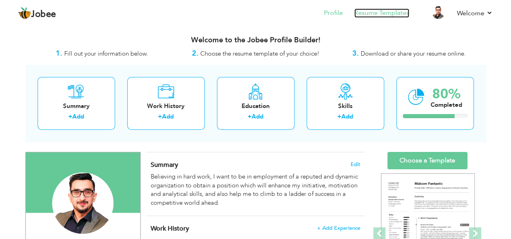
click at [373, 16] on link "Resume Templates" at bounding box center [381, 12] width 55 height 9
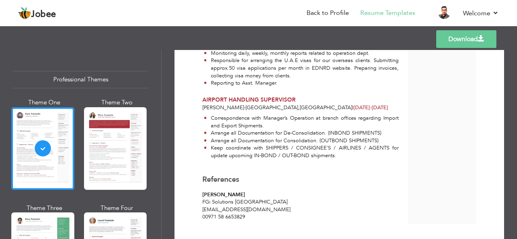
scroll to position [1099, 0]
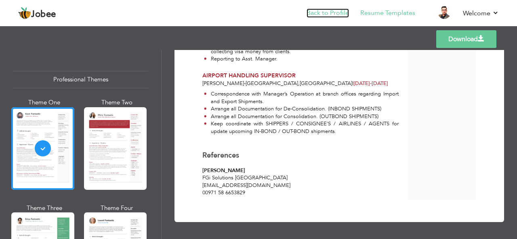
click at [330, 10] on link "Back to Profile" at bounding box center [327, 12] width 42 height 9
